Goal: Transaction & Acquisition: Purchase product/service

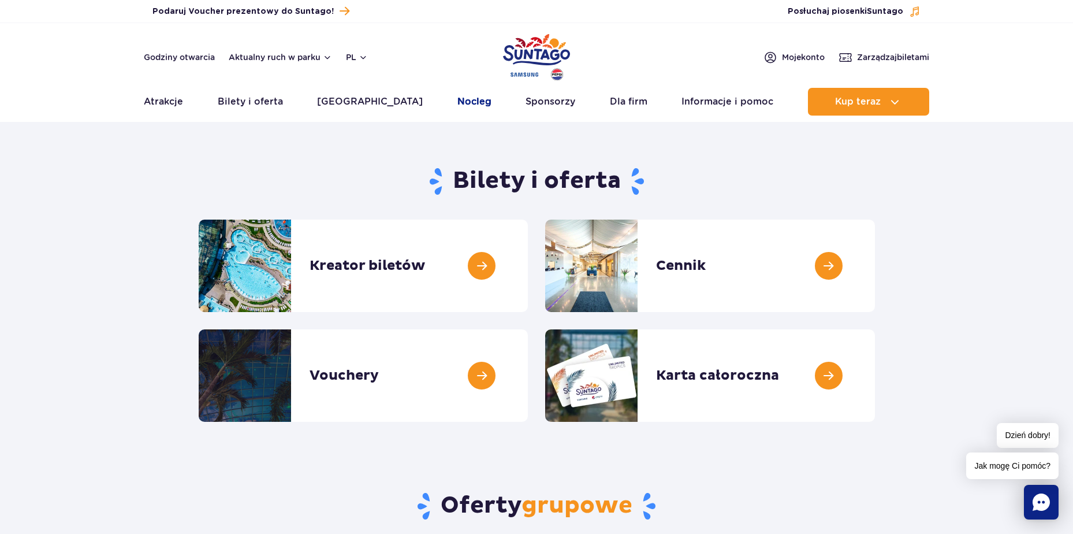
click at [457, 101] on link "Nocleg" at bounding box center [474, 102] width 34 height 28
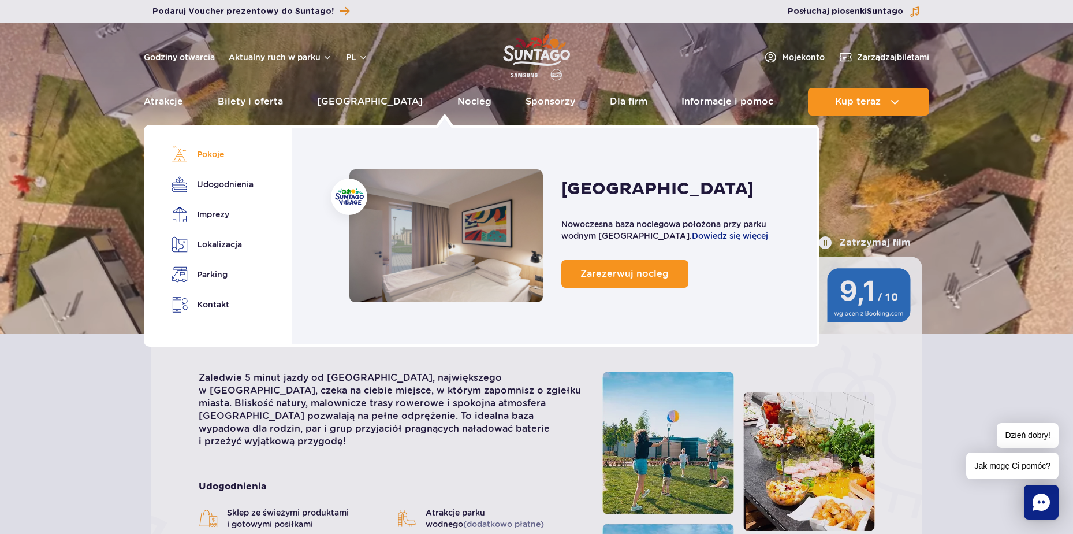
click at [212, 152] on link "Pokoje" at bounding box center [210, 154] width 78 height 16
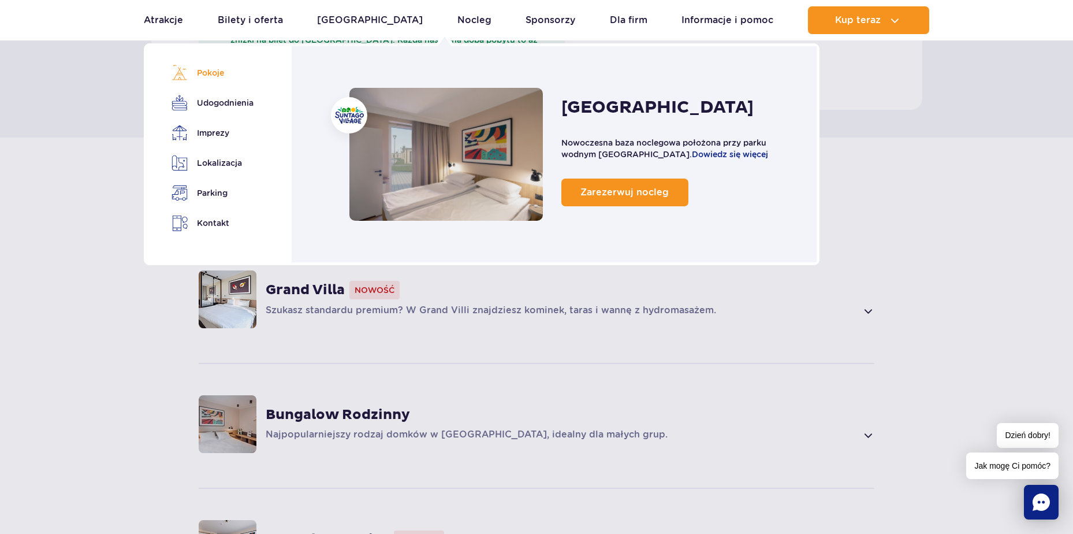
scroll to position [727, 0]
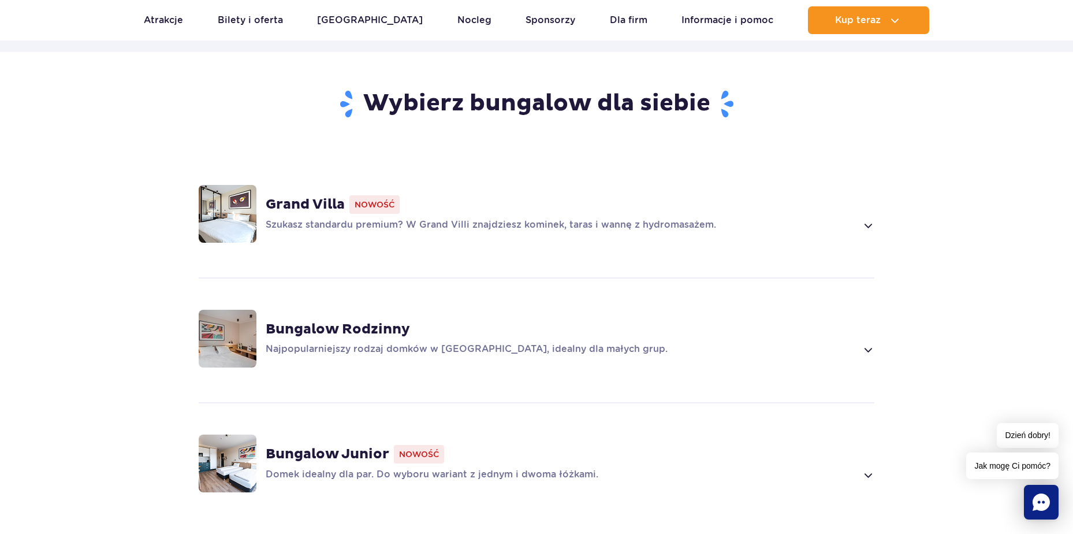
click at [296, 320] on strong "Bungalow Rodzinny" at bounding box center [338, 328] width 144 height 17
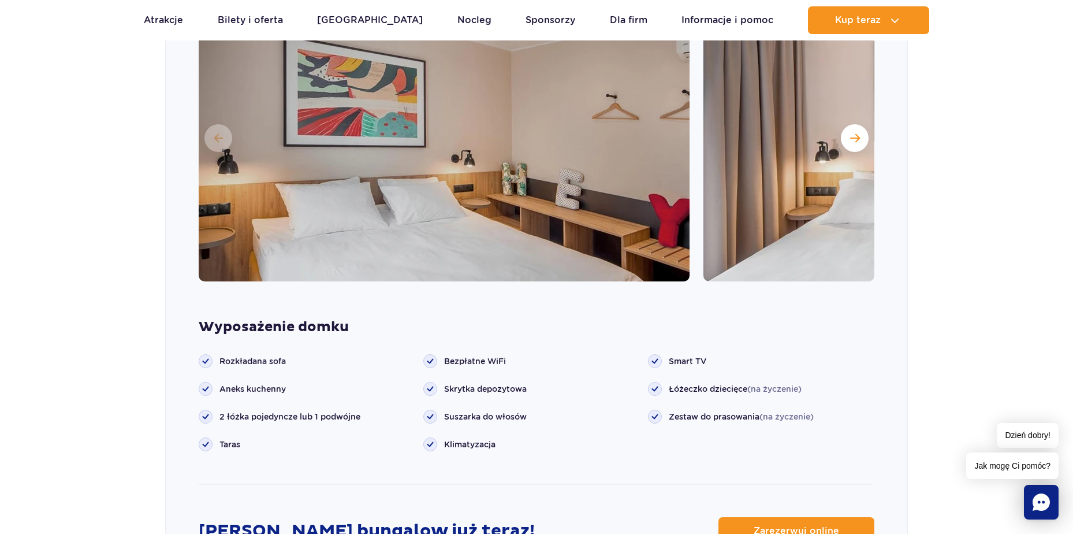
scroll to position [1034, 0]
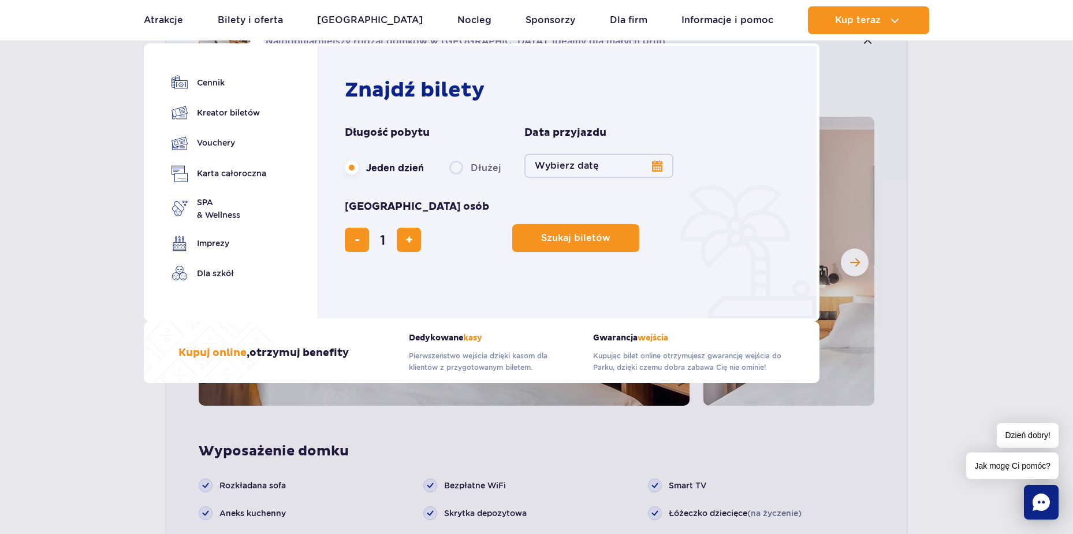
click at [656, 165] on button "Wybierz datę" at bounding box center [598, 166] width 149 height 24
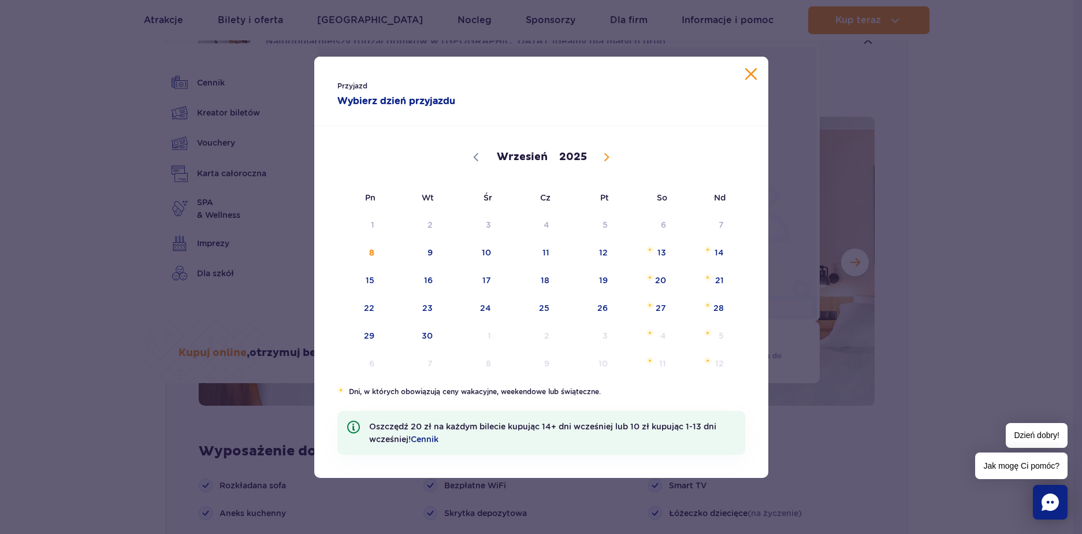
click at [604, 156] on icon at bounding box center [606, 157] width 8 height 8
select select "9"
click at [673, 226] on span "4" at bounding box center [646, 224] width 58 height 27
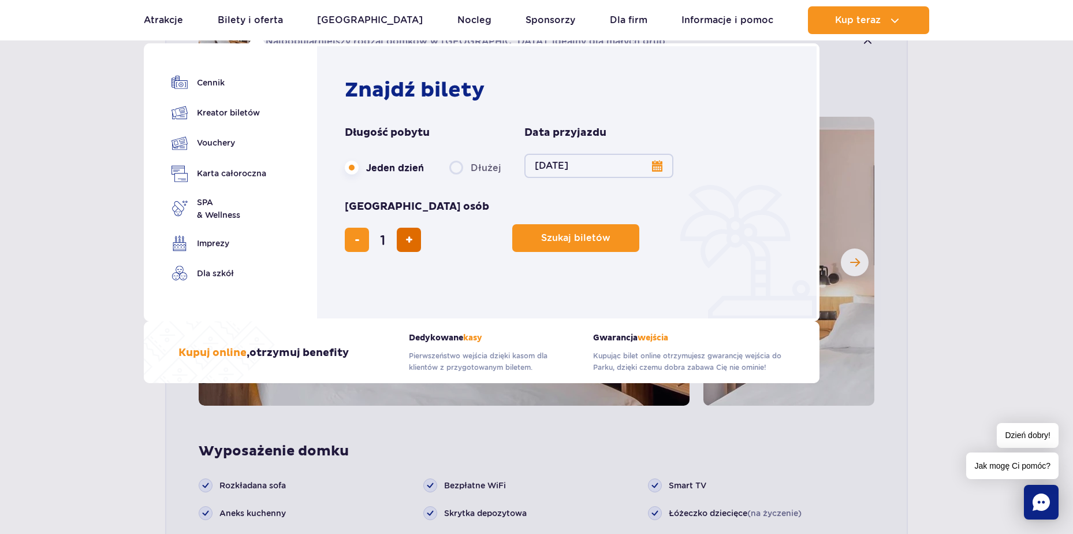
click at [421, 228] on button "dodaj bilet" at bounding box center [409, 240] width 24 height 24
type input "3"
click at [512, 224] on button "Szukaj biletów" at bounding box center [575, 238] width 127 height 28
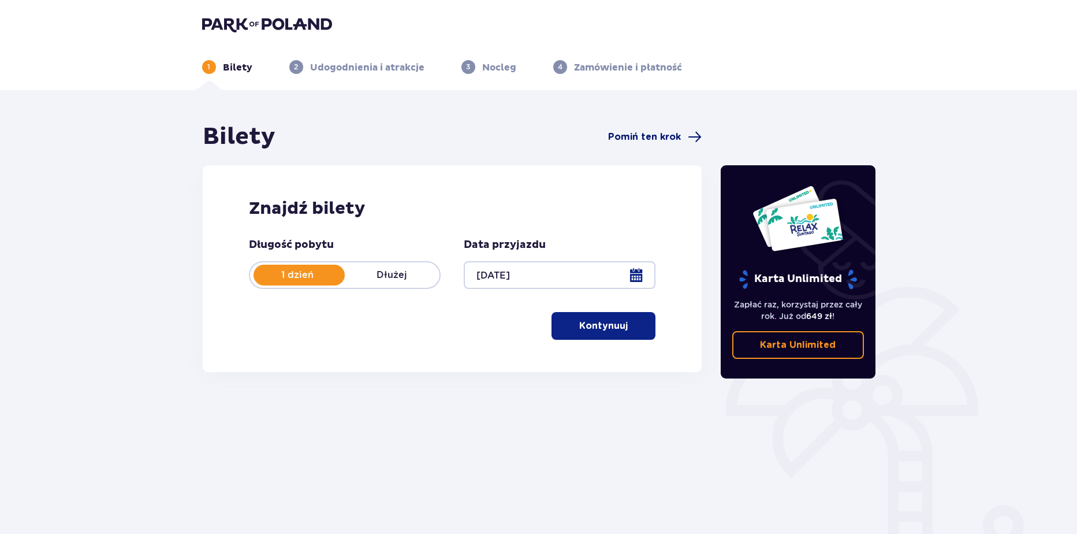
click at [628, 131] on span "Pomiń ten krok" at bounding box center [644, 137] width 73 height 13
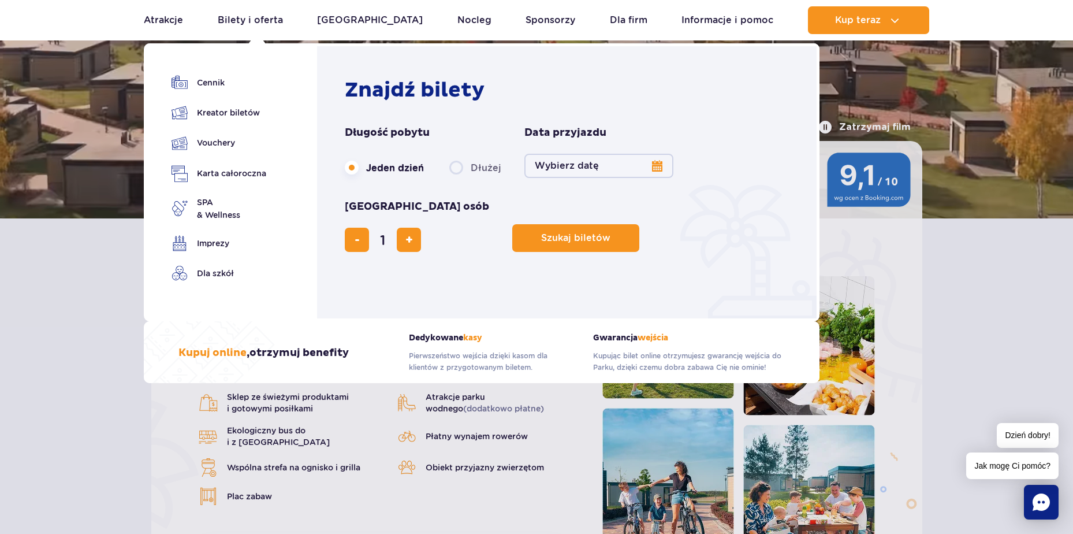
scroll to position [58, 0]
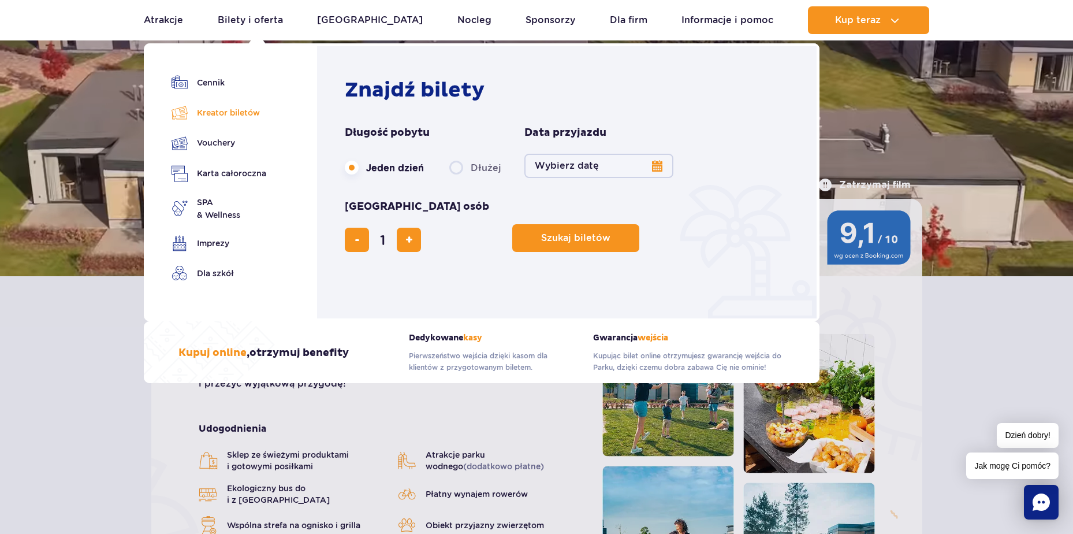
click at [226, 112] on link "Kreator biletów" at bounding box center [218, 113] width 95 height 16
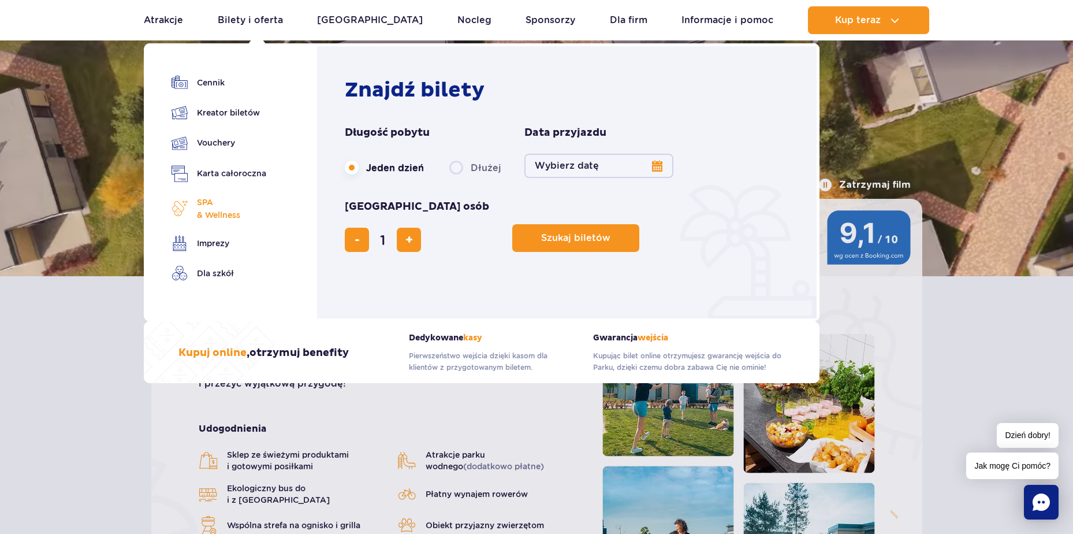
click at [190, 202] on link "SPA & Wellness" at bounding box center [218, 208] width 95 height 25
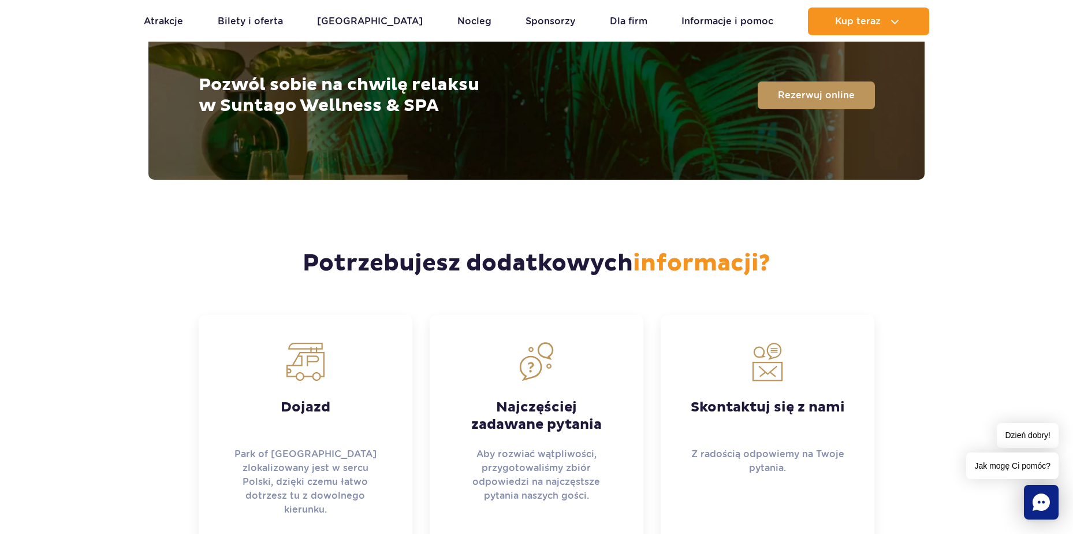
scroll to position [2932, 0]
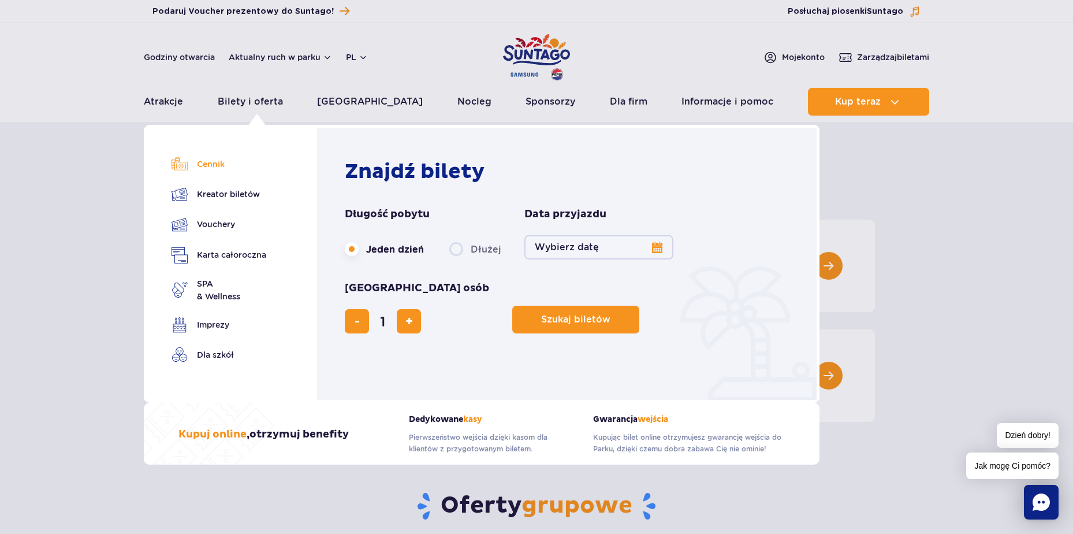
click at [196, 163] on link "Cennik" at bounding box center [218, 164] width 95 height 16
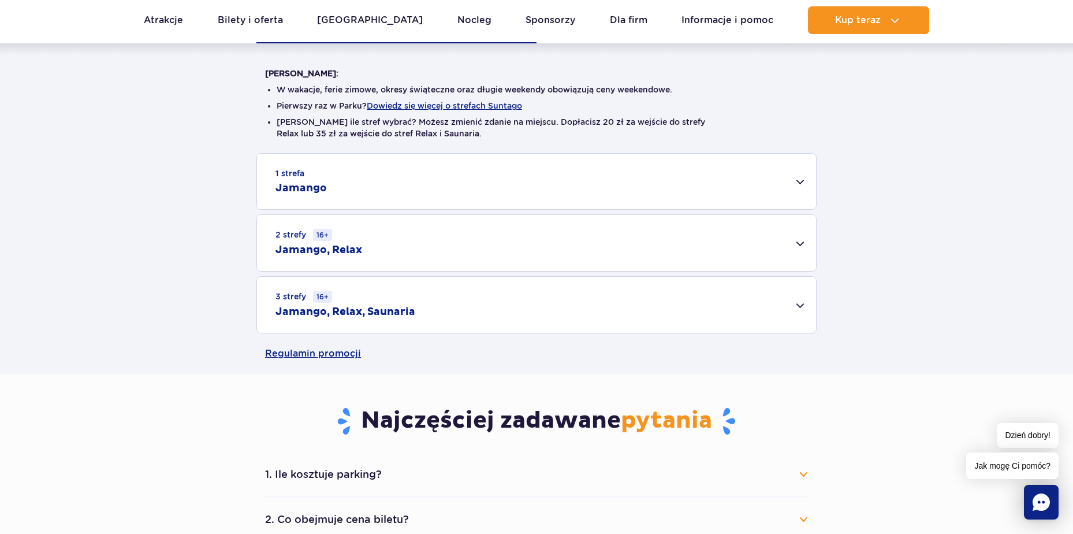
scroll to position [289, 0]
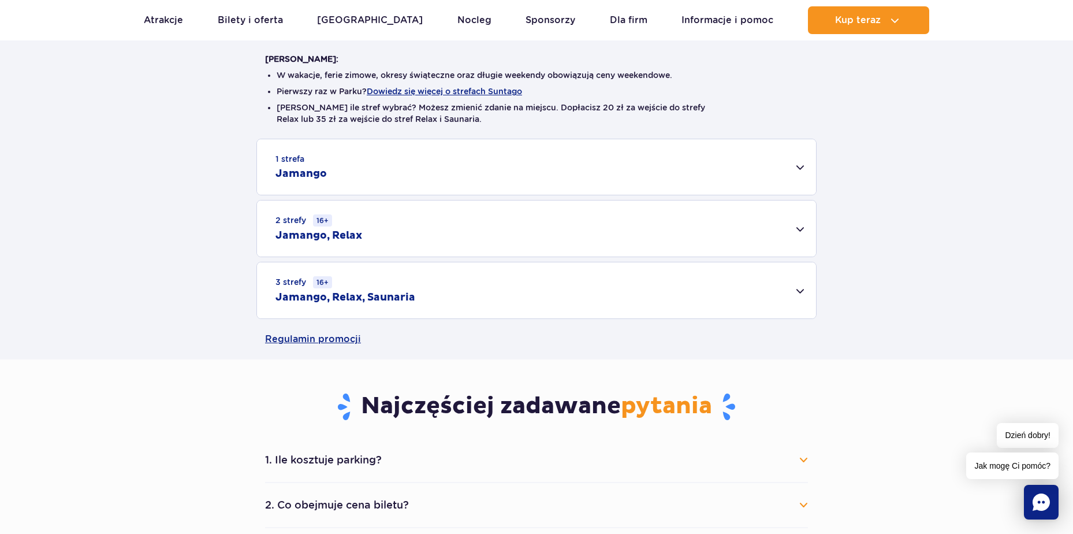
click at [419, 169] on div "1 strefa Jamango" at bounding box center [536, 166] width 559 height 55
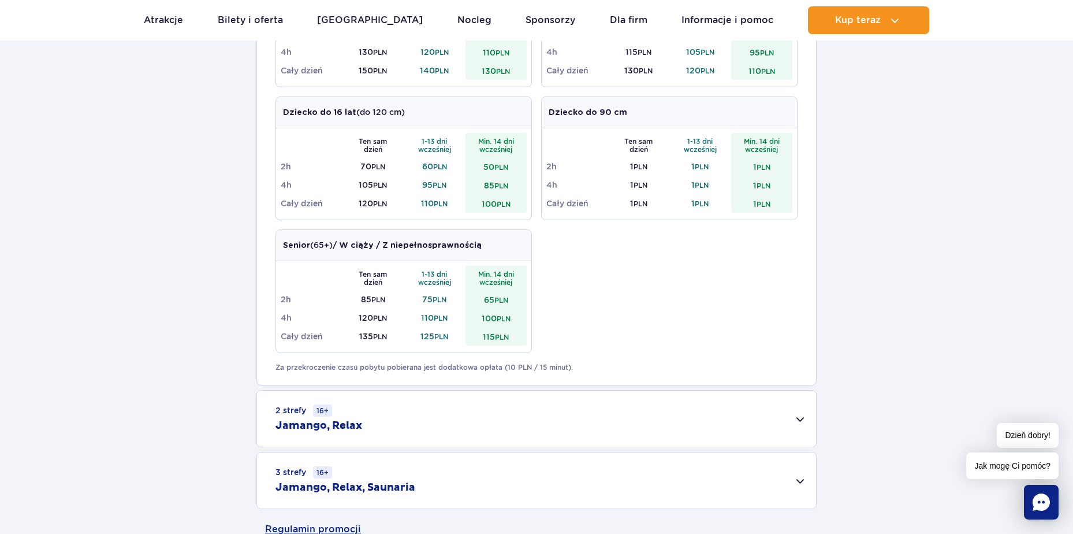
scroll to position [404, 0]
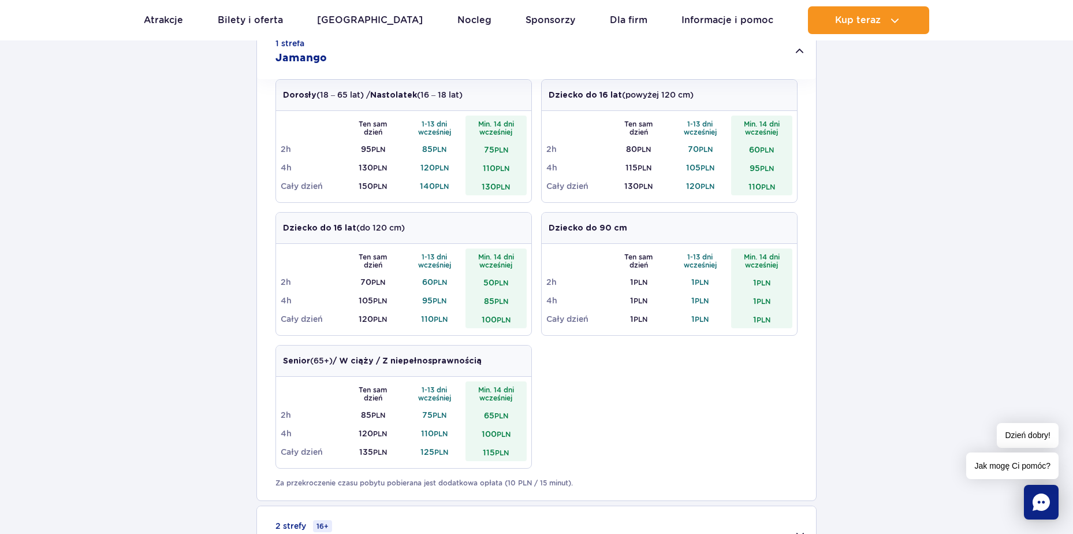
click at [663, 157] on td "80 PLN" at bounding box center [639, 149] width 62 height 18
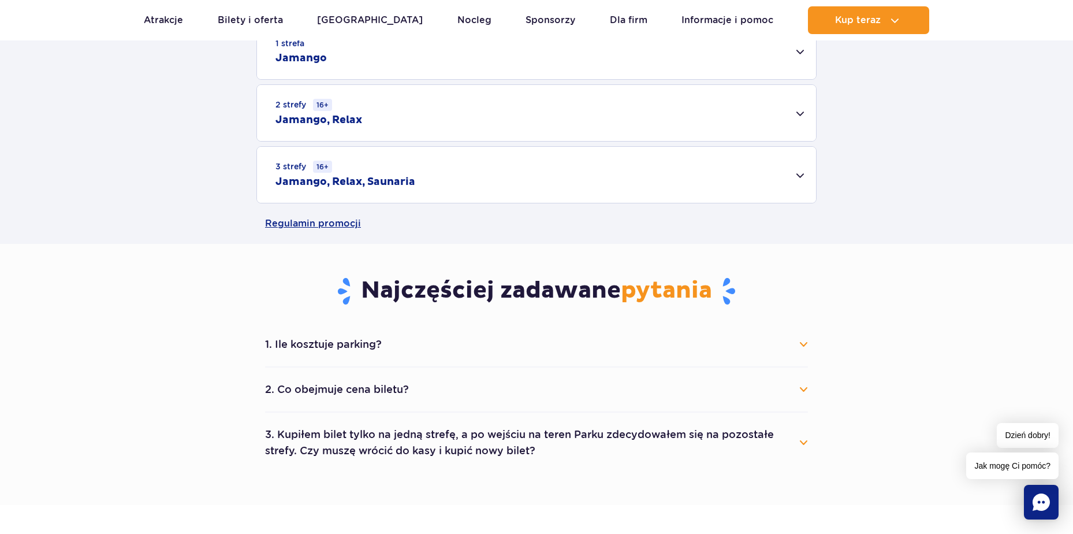
scroll to position [346, 0]
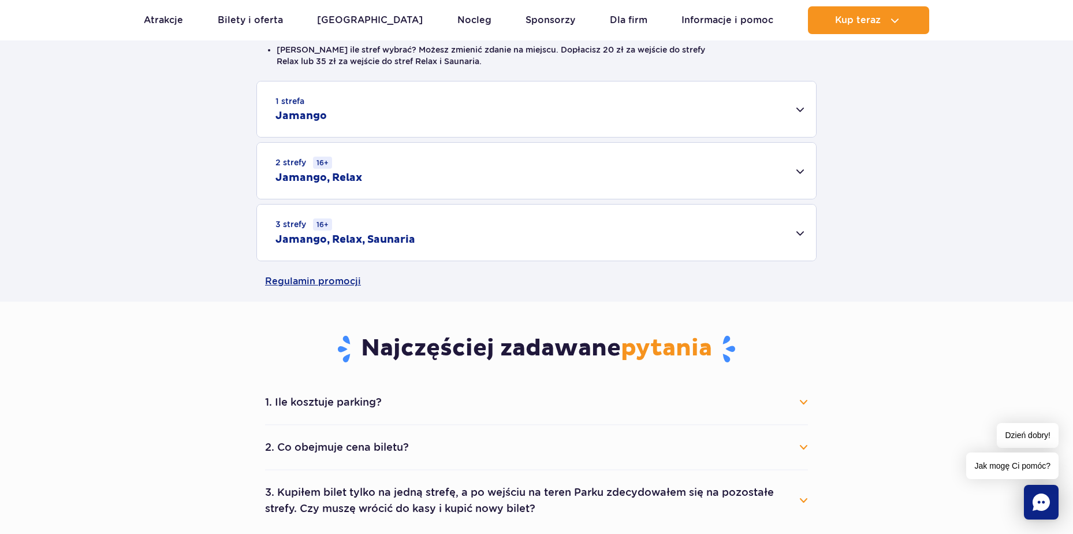
click at [663, 157] on div "2 strefy 16+ Jamango, Relax" at bounding box center [536, 171] width 559 height 56
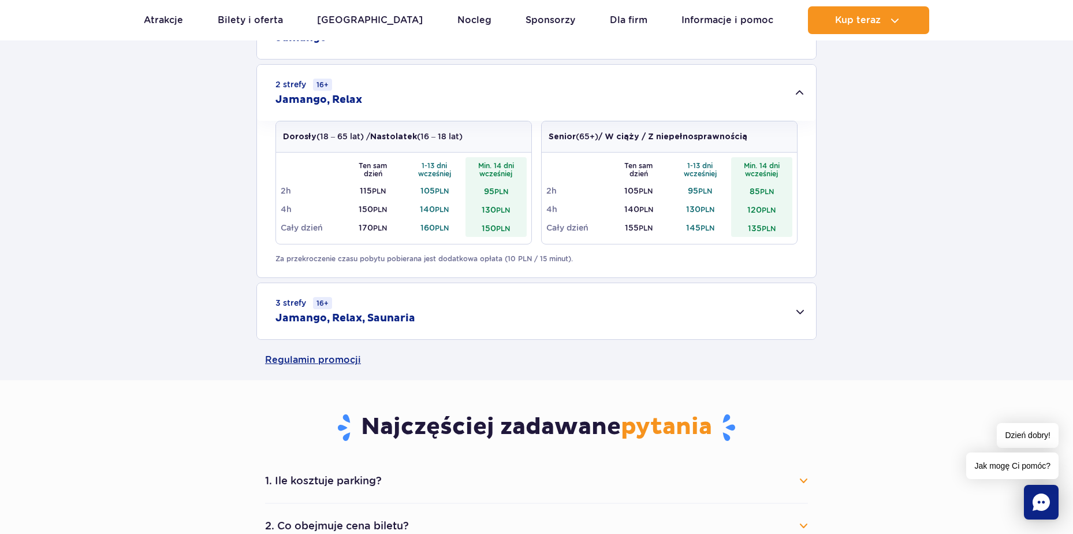
scroll to position [404, 0]
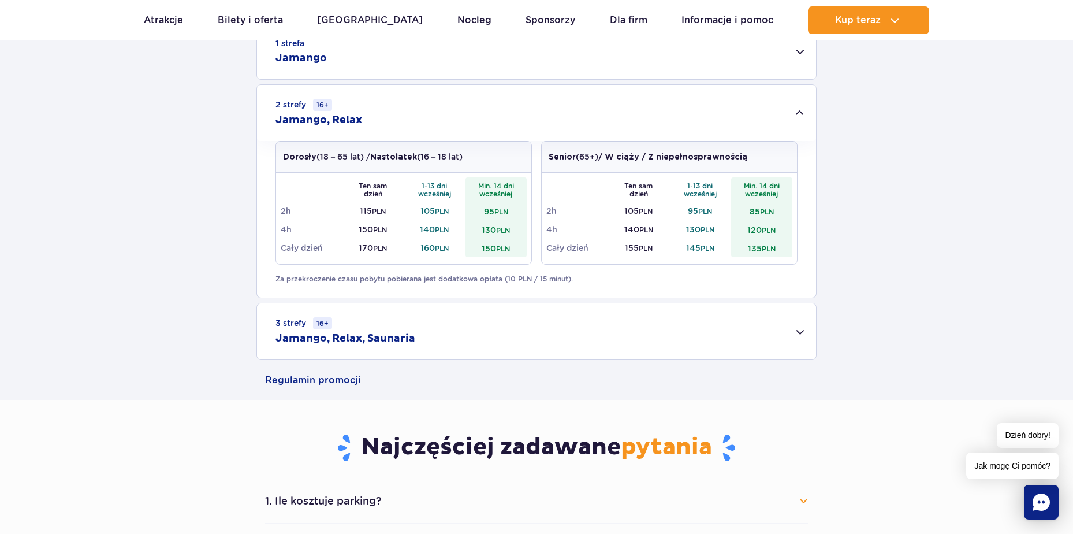
click at [545, 336] on div "3 strefy 16+ Jamango, Relax, Saunaria" at bounding box center [536, 331] width 559 height 56
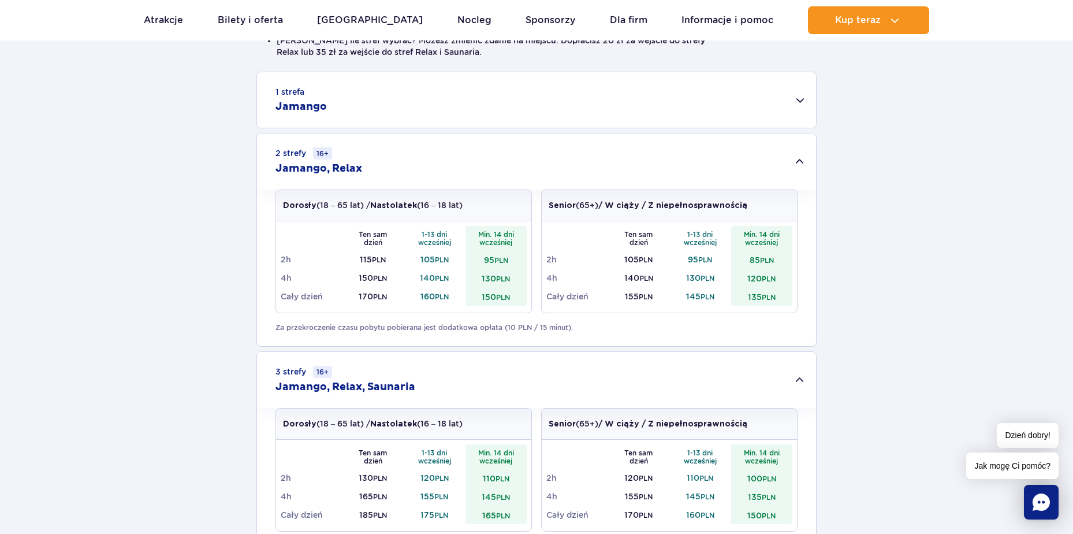
scroll to position [289, 0]
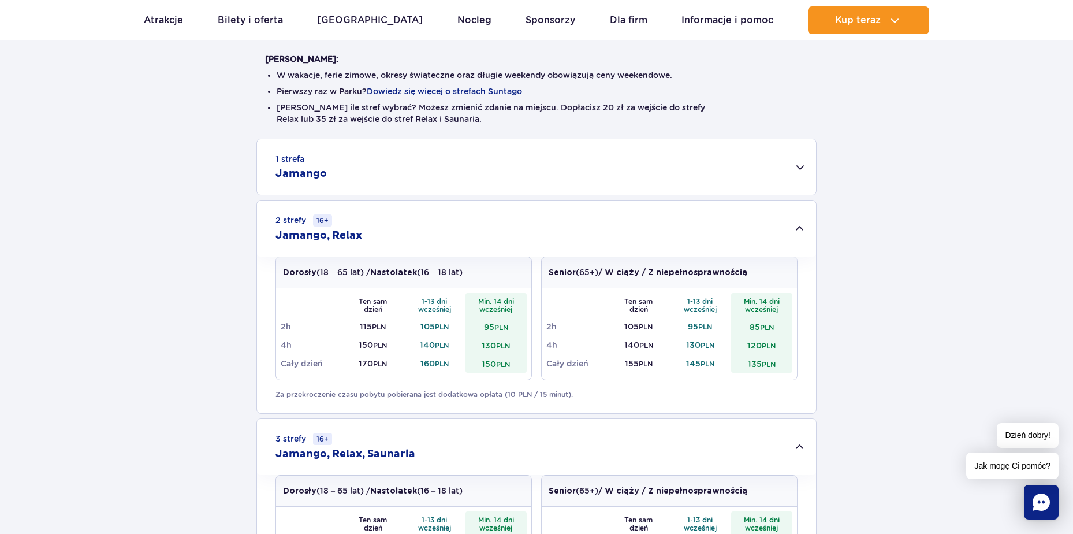
click at [562, 191] on div "1 strefa Jamango" at bounding box center [536, 166] width 559 height 55
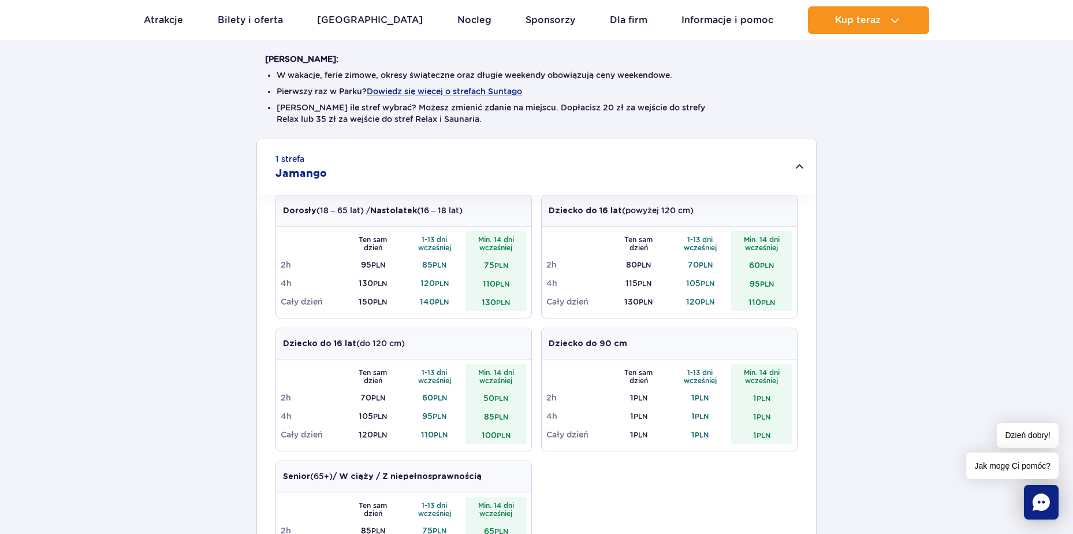
scroll to position [0, 0]
